Goal: Task Accomplishment & Management: Use online tool/utility

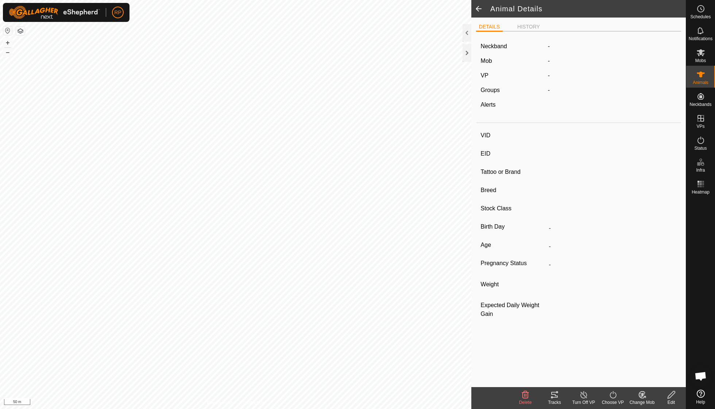
click at [524, 22] on ul "DETAILS HISTORY" at bounding box center [578, 26] width 205 height 9
click at [523, 25] on li "HISTORY" at bounding box center [528, 27] width 28 height 9
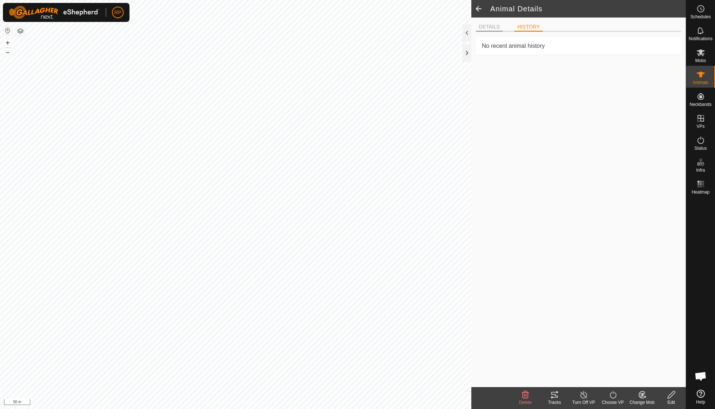
click at [493, 27] on li "DETAILS" at bounding box center [489, 27] width 27 height 9
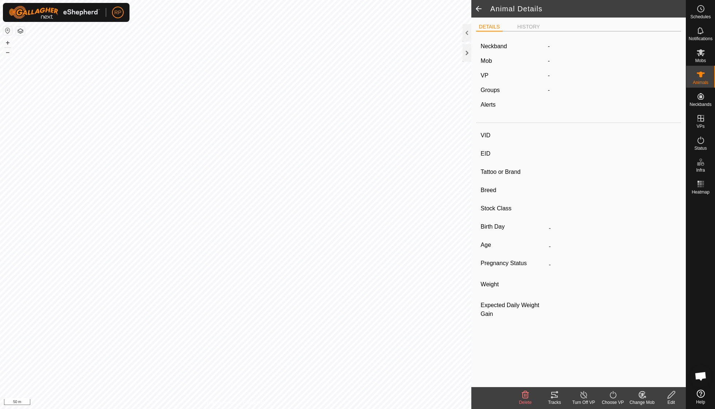
type input "211523043"
type input "-"
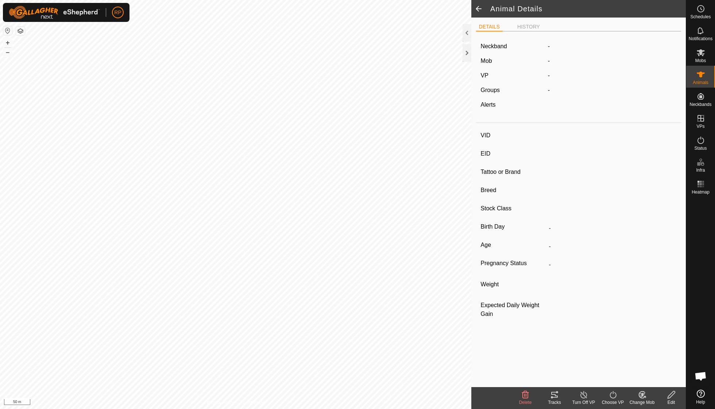
type input "0 kg"
type input "-"
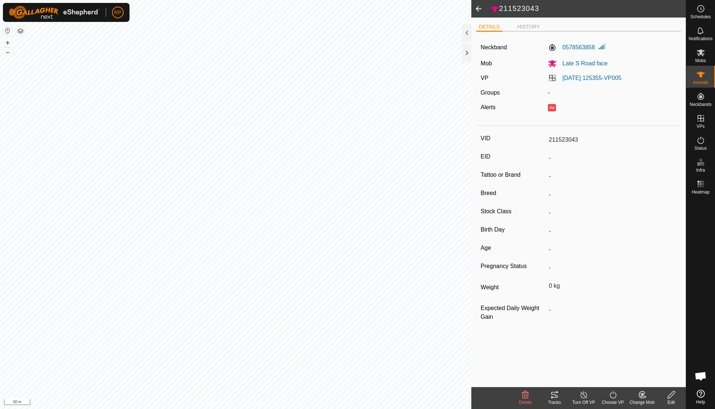
click at [670, 396] on icon at bounding box center [671, 394] width 7 height 7
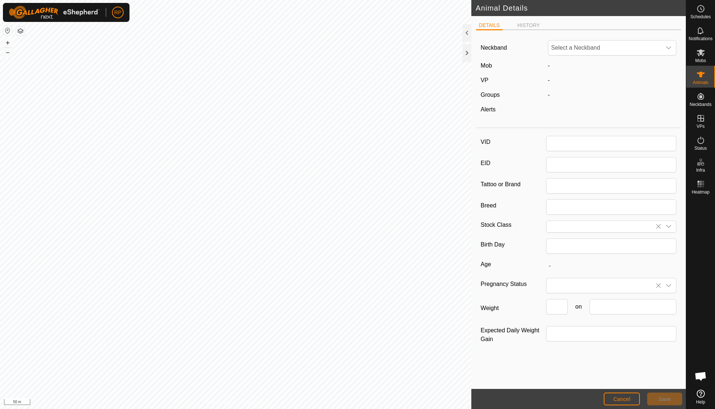
type input "211523043"
type input "0"
click at [532, 26] on li "HISTORY" at bounding box center [528, 26] width 28 height 9
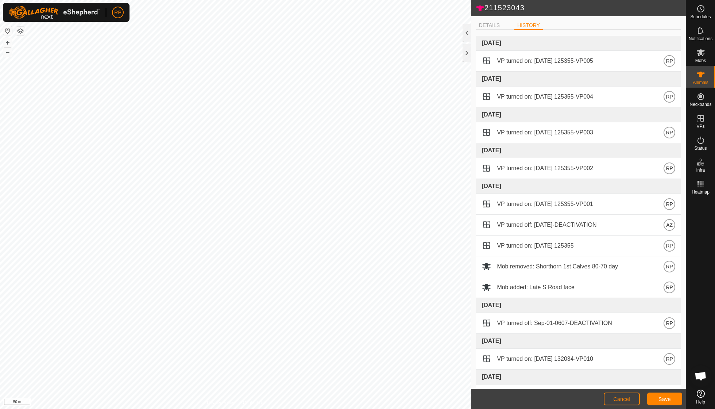
click at [628, 398] on span "Cancel" at bounding box center [621, 399] width 17 height 6
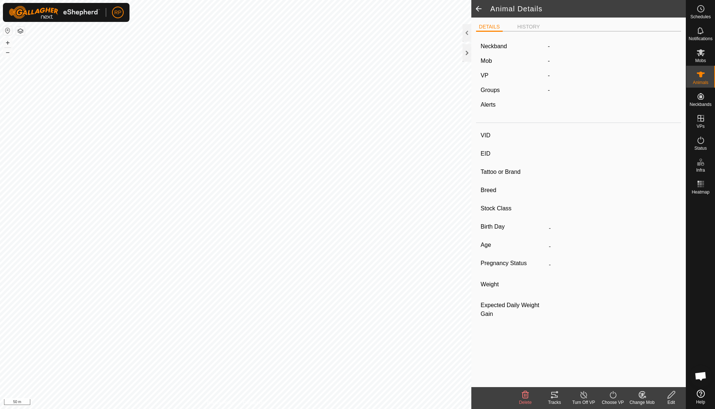
type input "211523043"
type input "-"
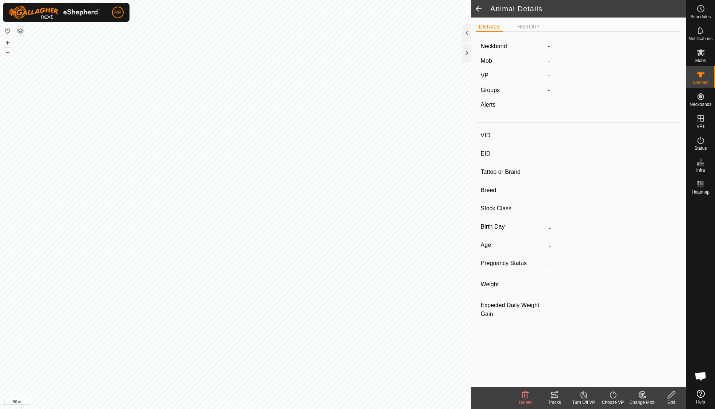
type input "0 kg"
type input "-"
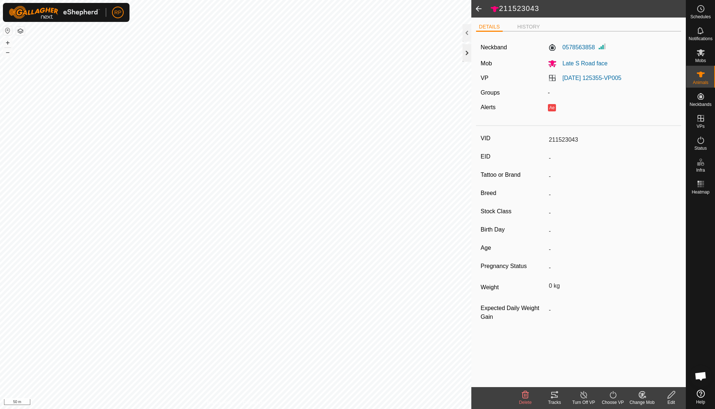
click at [464, 55] on div at bounding box center [467, 53] width 9 height 18
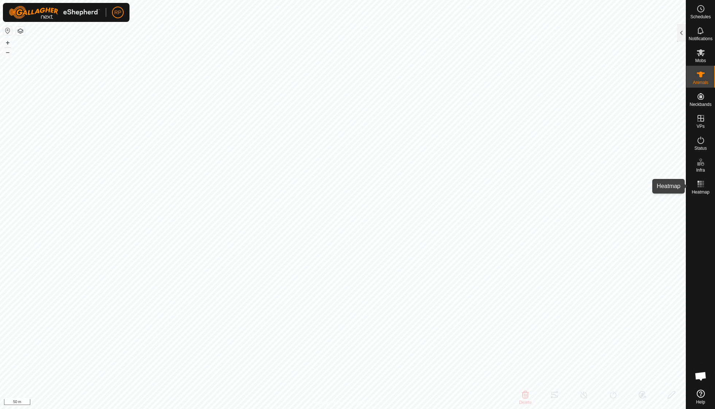
click at [699, 185] on icon at bounding box center [700, 183] width 9 height 9
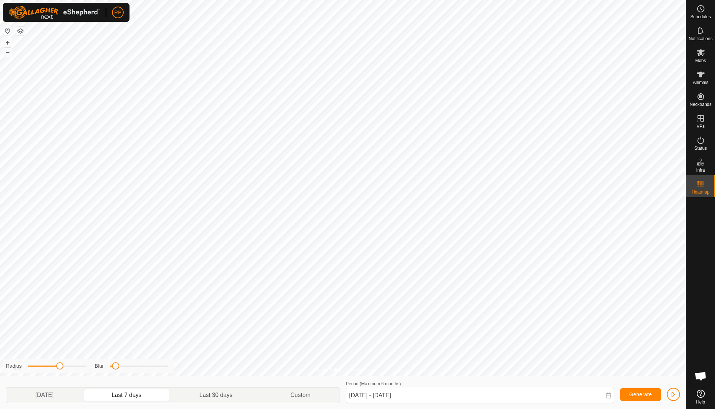
click at [229, 394] on p-togglebutton "Last 30 days" at bounding box center [216, 394] width 91 height 15
type input "[DATE] - [DATE]"
click at [700, 79] on es-animals-svg-icon at bounding box center [700, 75] width 13 height 12
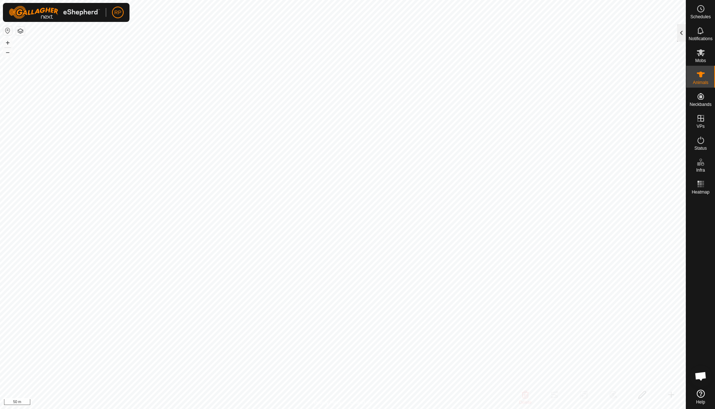
click at [680, 29] on div at bounding box center [681, 33] width 9 height 18
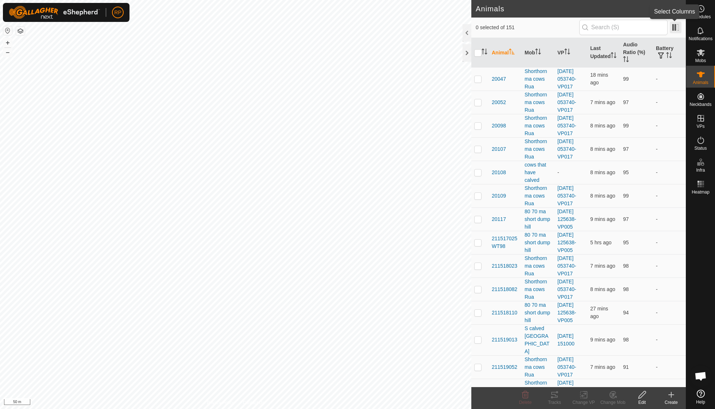
click at [677, 23] on span at bounding box center [676, 28] width 12 height 12
checkbox input "true"
click at [554, 395] on icon at bounding box center [554, 394] width 9 height 9
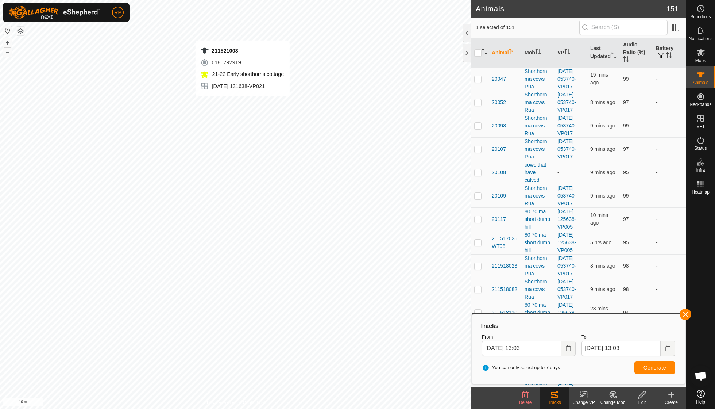
checkbox input "true"
checkbox input "false"
click at [552, 396] on icon at bounding box center [554, 394] width 9 height 9
click at [654, 362] on button "Generate" at bounding box center [654, 367] width 41 height 13
click at [511, 51] on icon "Activate to sort" at bounding box center [512, 52] width 6 height 6
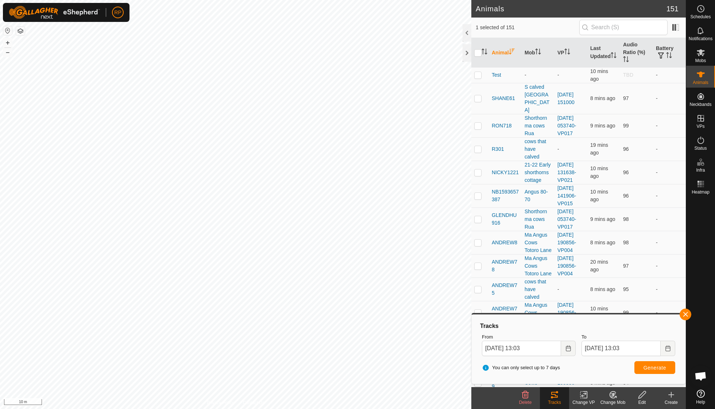
click at [511, 51] on icon "Activate to sort" at bounding box center [512, 52] width 6 height 6
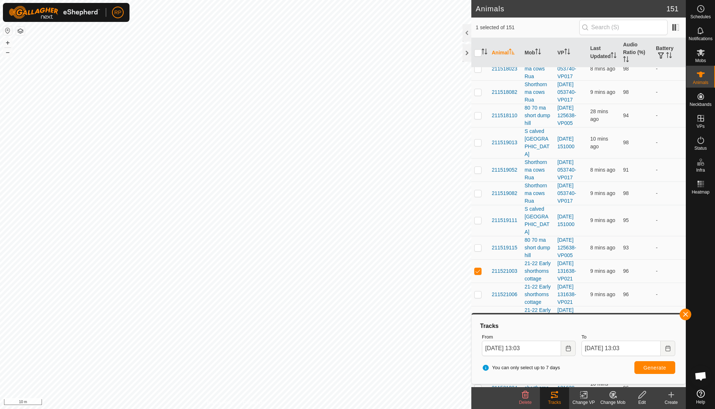
scroll to position [198, 0]
click at [687, 313] on button "button" at bounding box center [686, 314] width 12 height 12
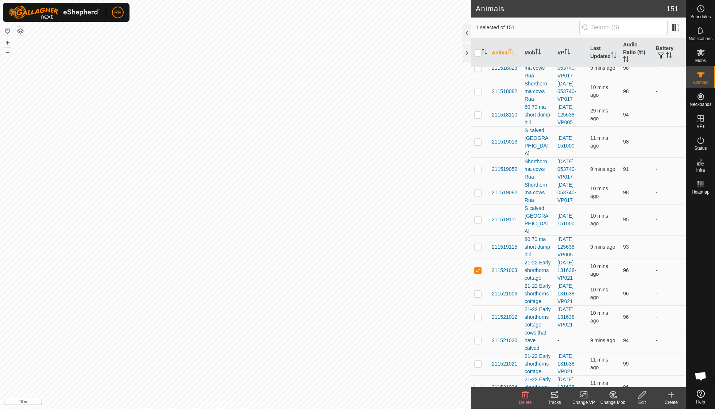
click at [480, 258] on td at bounding box center [480, 269] width 18 height 23
checkbox input "false"
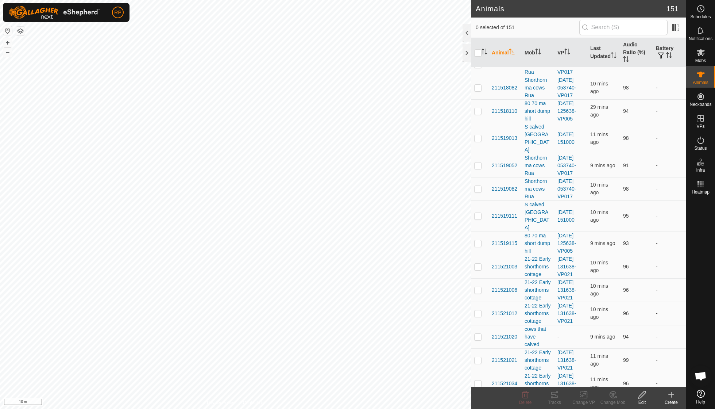
scroll to position [153, 0]
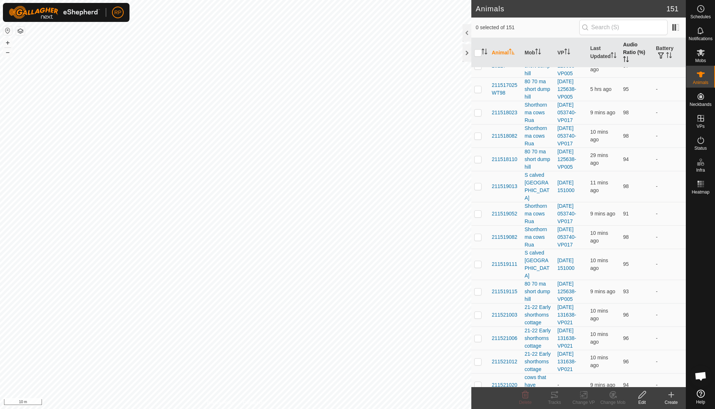
click at [629, 60] on th "Audio Ratio (%)" at bounding box center [636, 53] width 33 height 30
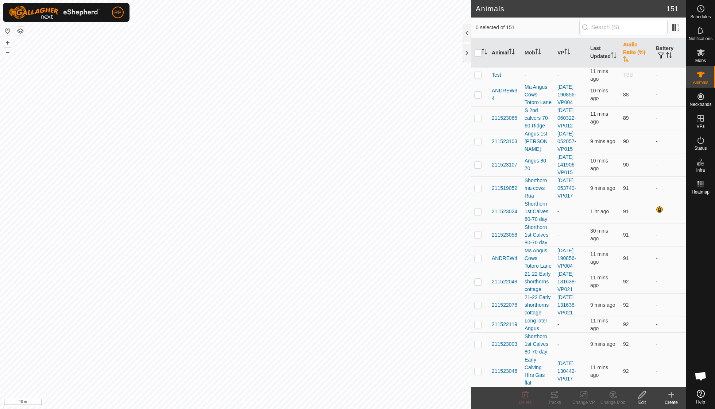
scroll to position [0, 0]
click at [508, 88] on span "ANDREW34" at bounding box center [505, 94] width 27 height 15
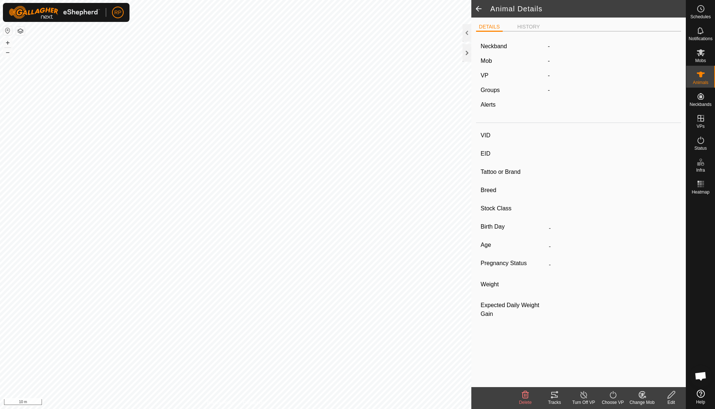
type input "ANDREW34"
type input "-"
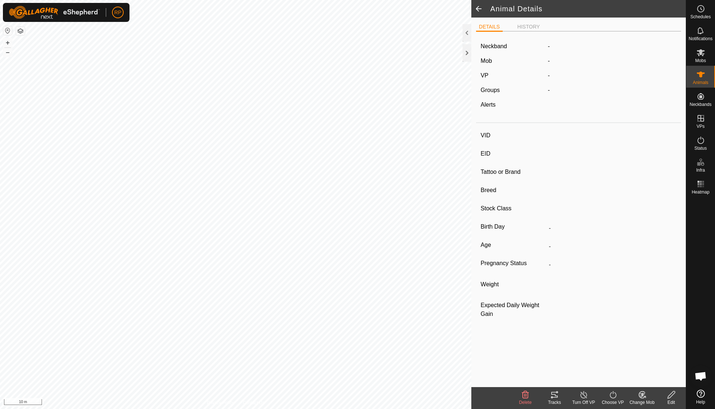
type input "0 kg"
type input "-"
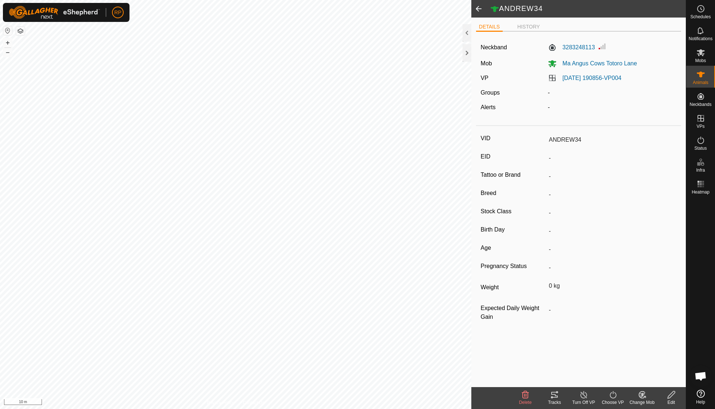
click at [552, 398] on icon at bounding box center [554, 394] width 9 height 9
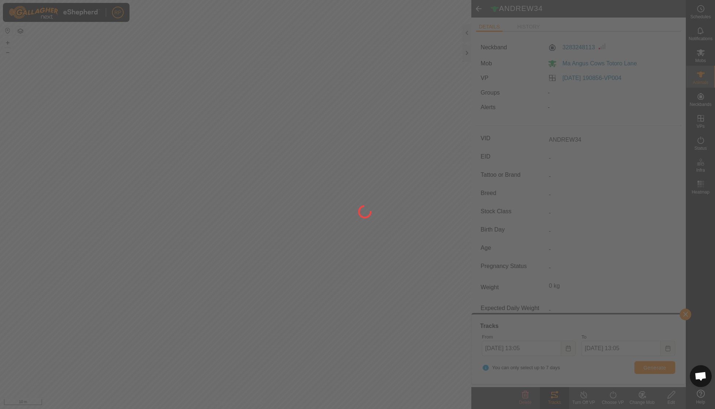
drag, startPoint x: 337, startPoint y: 124, endPoint x: 337, endPoint y: 117, distance: 7.3
click at [337, 117] on div at bounding box center [357, 204] width 715 height 409
drag, startPoint x: 338, startPoint y: 267, endPoint x: 305, endPoint y: 193, distance: 81.0
click at [317, 220] on div at bounding box center [357, 204] width 715 height 409
